Goal: Information Seeking & Learning: Learn about a topic

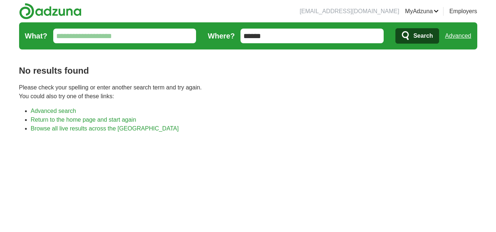
click at [160, 38] on input "What?" at bounding box center [124, 36] width 143 height 15
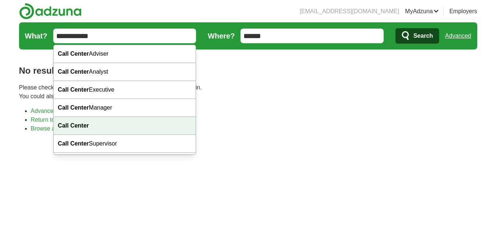
click at [99, 123] on div "Call Center" at bounding box center [125, 126] width 142 height 18
type input "**********"
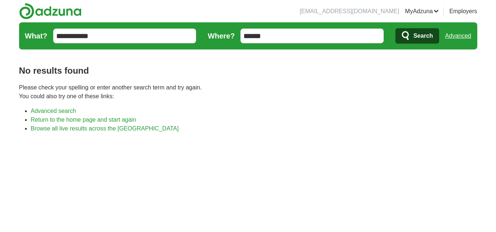
click at [428, 36] on span "Search" at bounding box center [422, 36] width 19 height 15
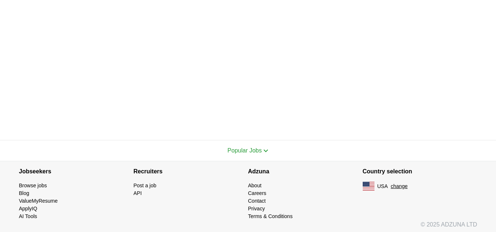
scroll to position [353, 0]
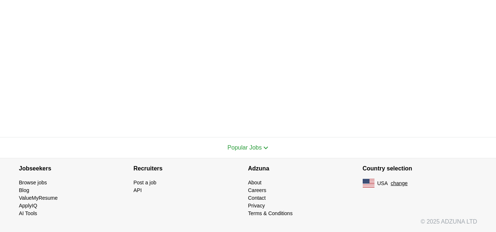
click at [265, 190] on link "Careers" at bounding box center [257, 190] width 18 height 6
